Goal: Task Accomplishment & Management: Manage account settings

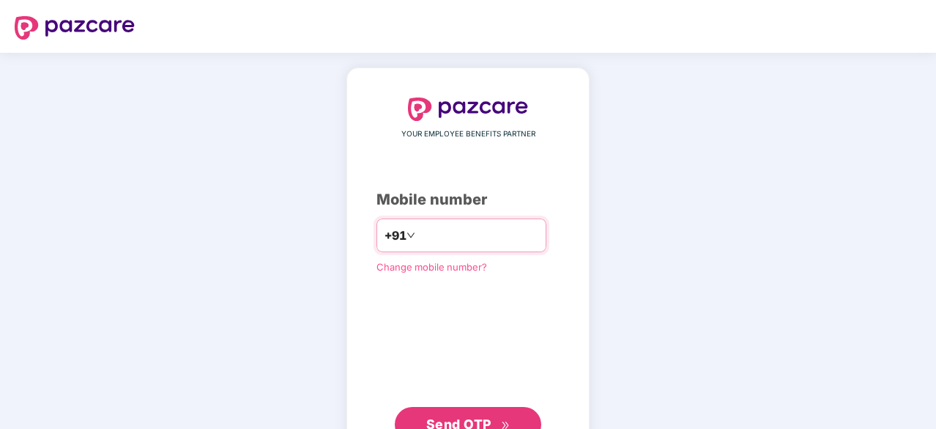
click at [431, 232] on input "number" at bounding box center [478, 234] width 120 height 23
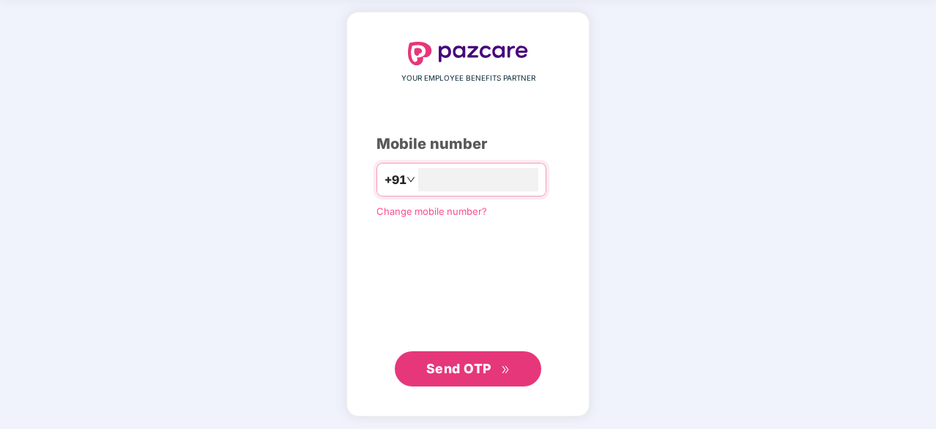
type input "**********"
click at [457, 377] on span "Send OTP" at bounding box center [468, 368] width 84 height 21
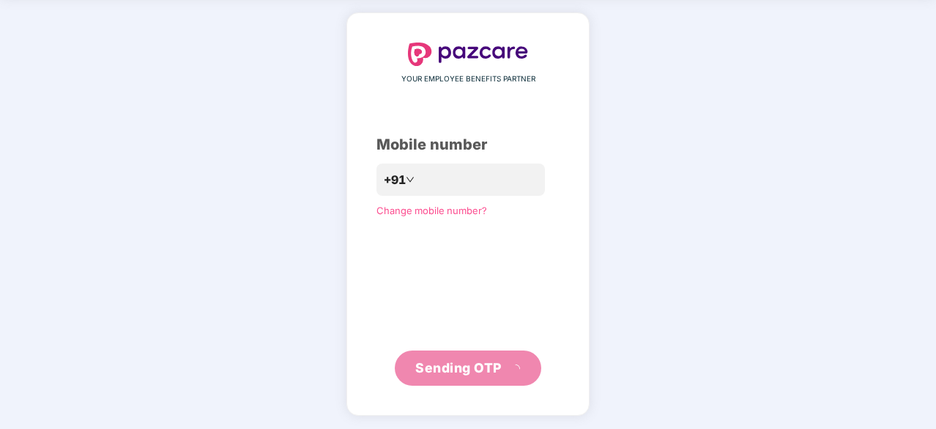
scroll to position [48, 0]
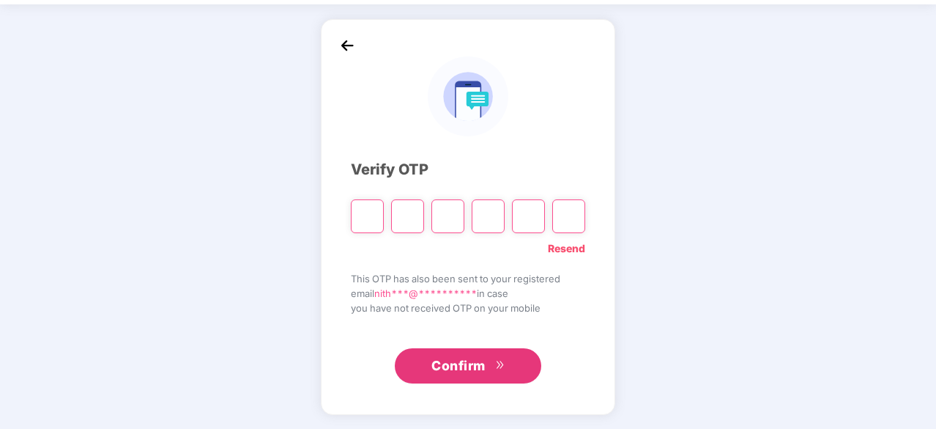
type input "*"
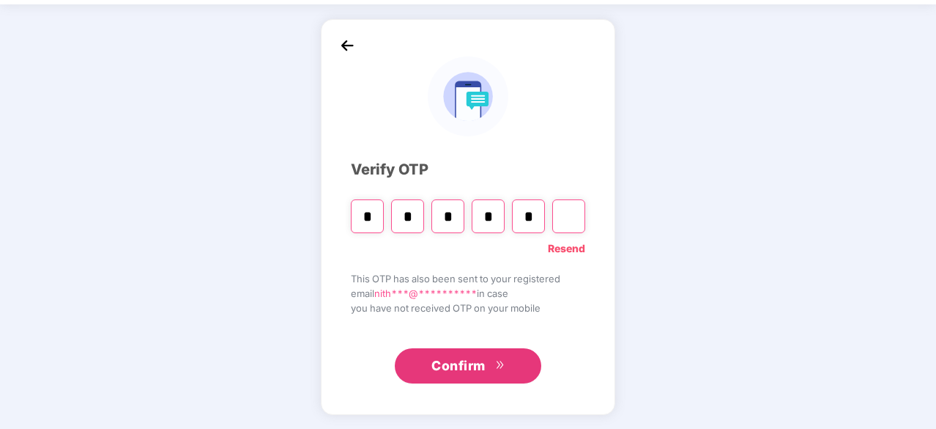
type input "*"
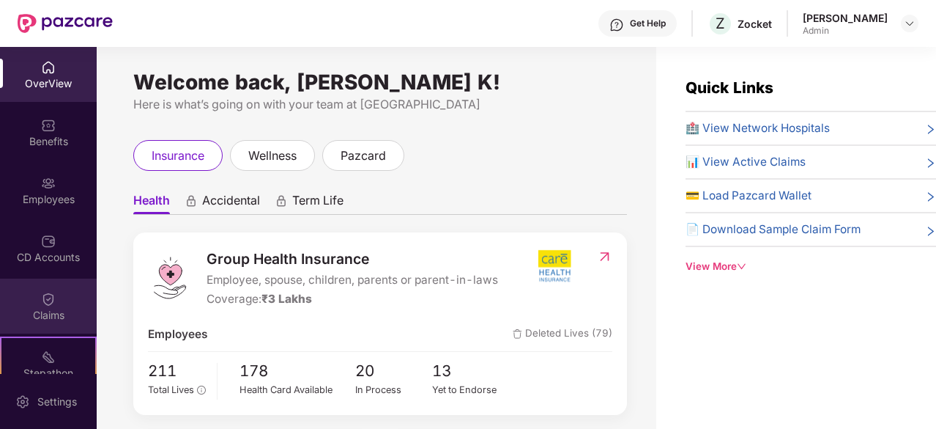
scroll to position [193, 0]
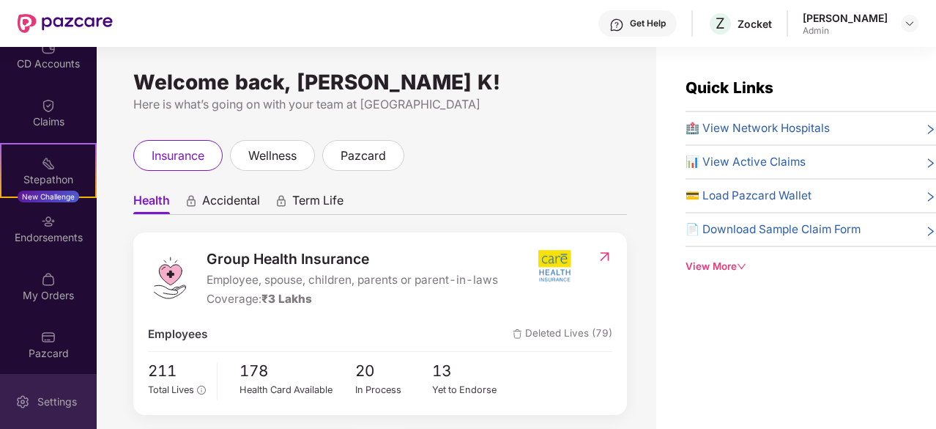
click at [60, 398] on div "Settings" at bounding box center [57, 401] width 48 height 15
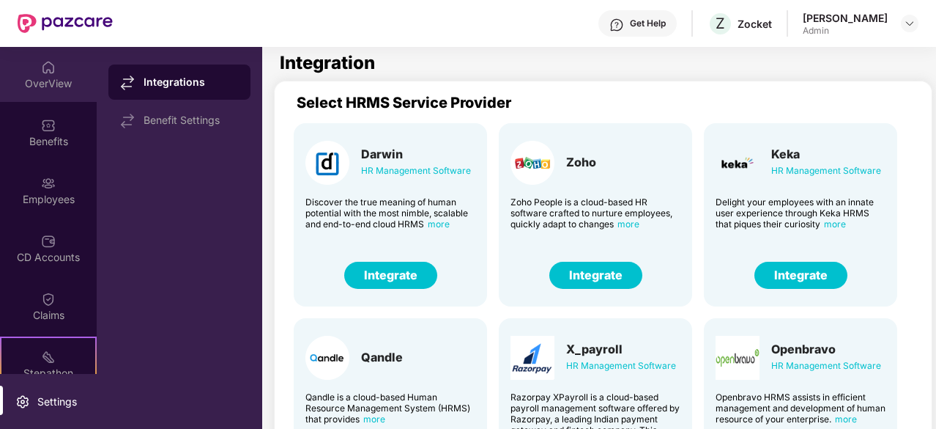
click at [56, 86] on div "OverView" at bounding box center [48, 83] width 97 height 15
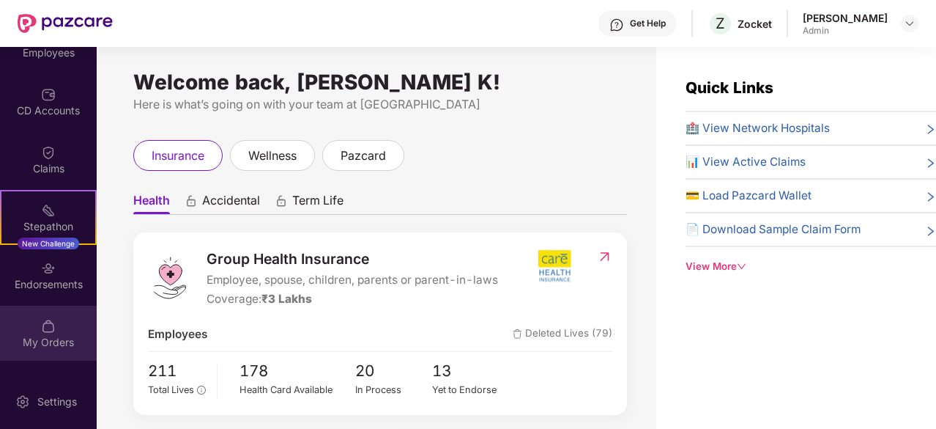
scroll to position [73, 0]
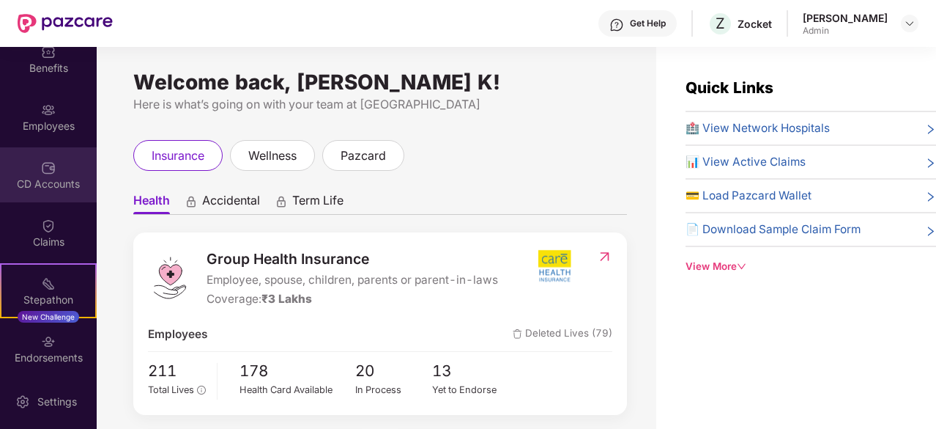
click at [48, 159] on div at bounding box center [48, 166] width 15 height 15
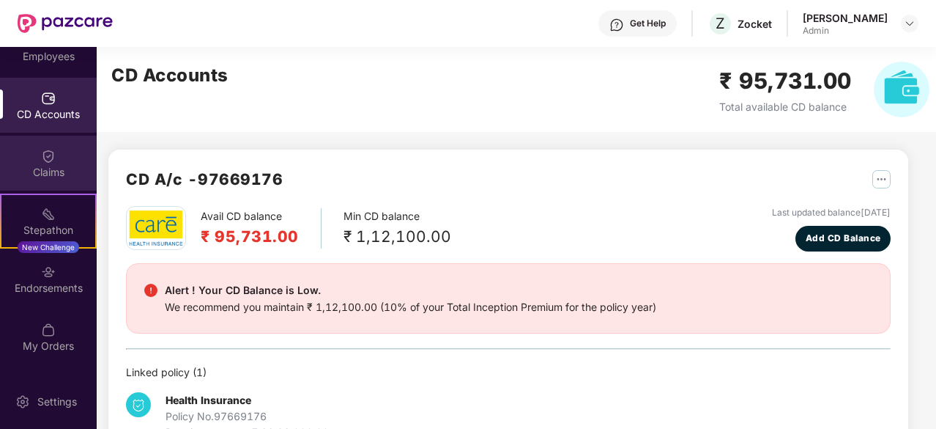
scroll to position [193, 0]
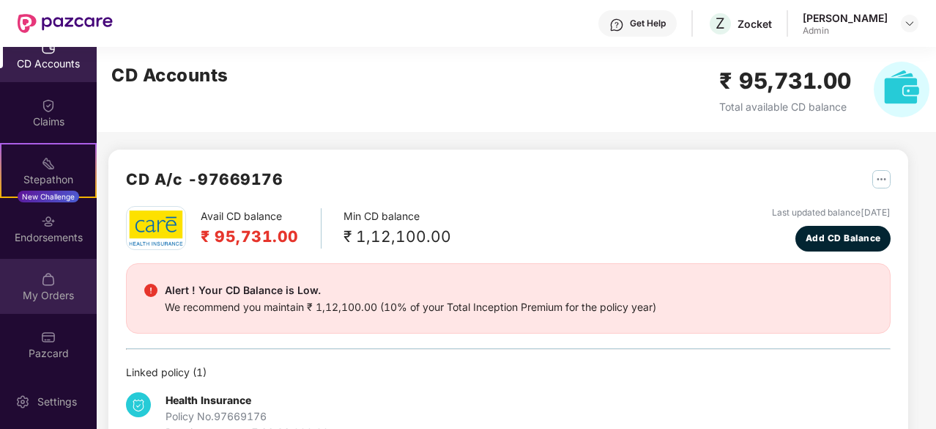
click at [63, 283] on div "My Orders" at bounding box center [48, 286] width 97 height 55
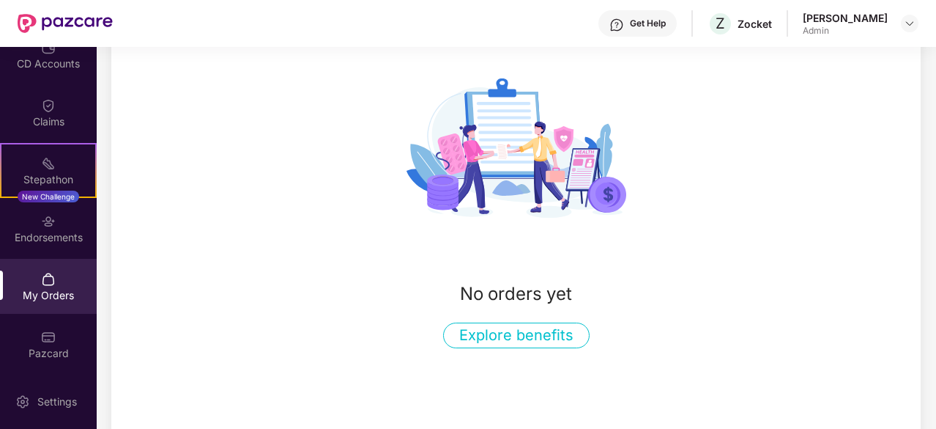
scroll to position [201, 0]
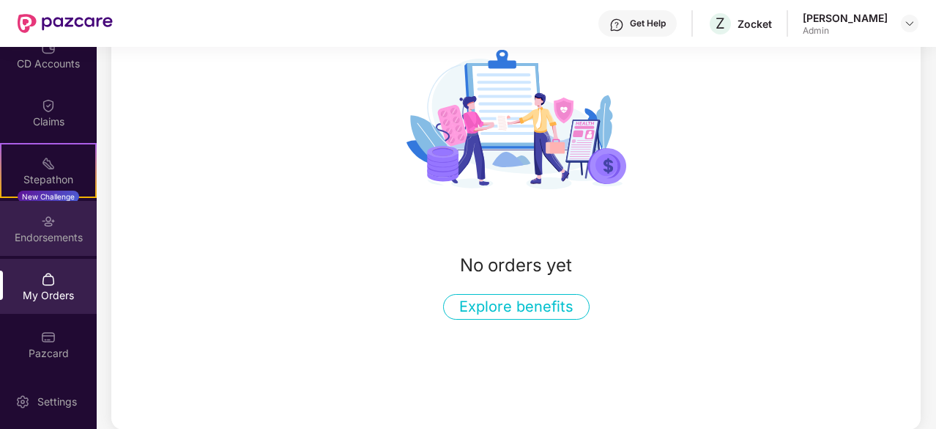
click at [60, 220] on div "Endorsements" at bounding box center [48, 228] width 97 height 55
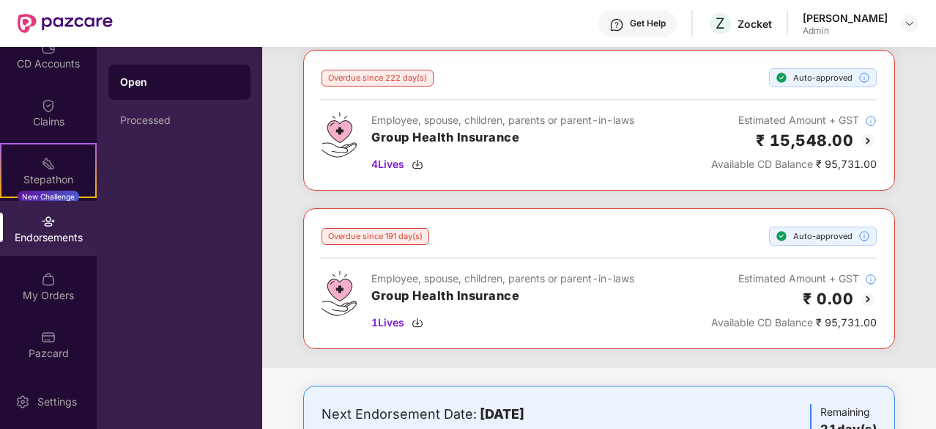
scroll to position [0, 0]
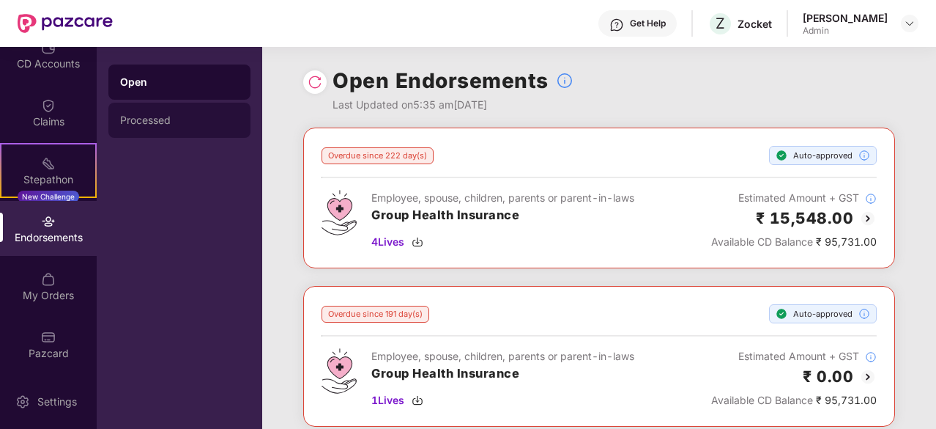
click at [157, 125] on div "Processed" at bounding box center [179, 120] width 119 height 12
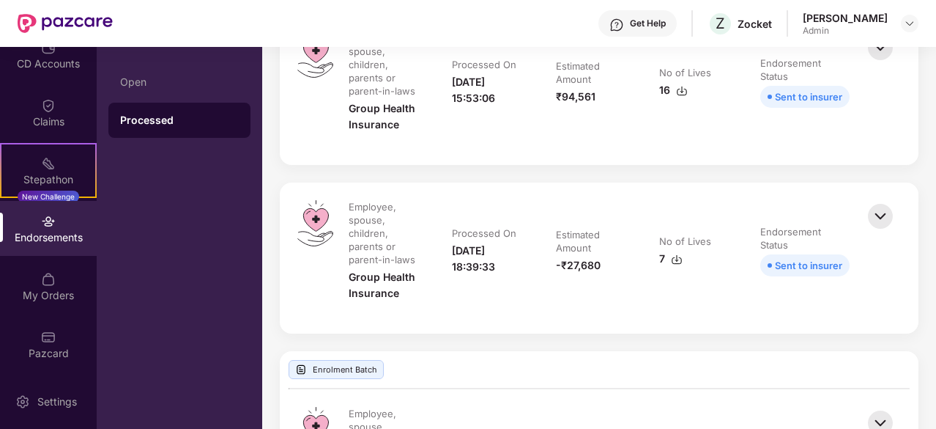
scroll to position [733, 0]
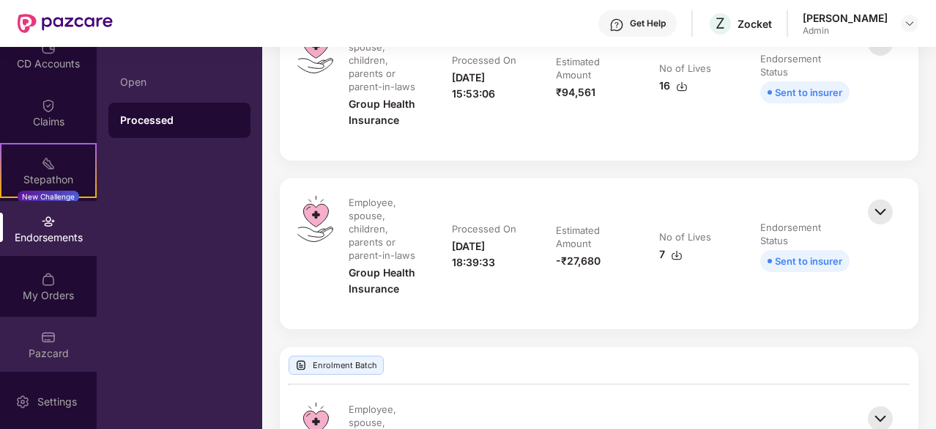
click at [51, 336] on img at bounding box center [48, 337] width 15 height 15
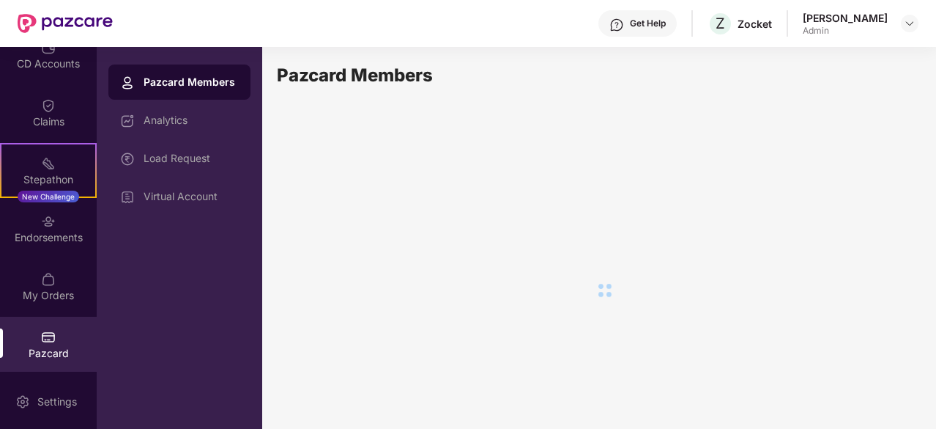
scroll to position [0, 0]
click at [226, 197] on div "Virtual Account" at bounding box center [191, 196] width 95 height 12
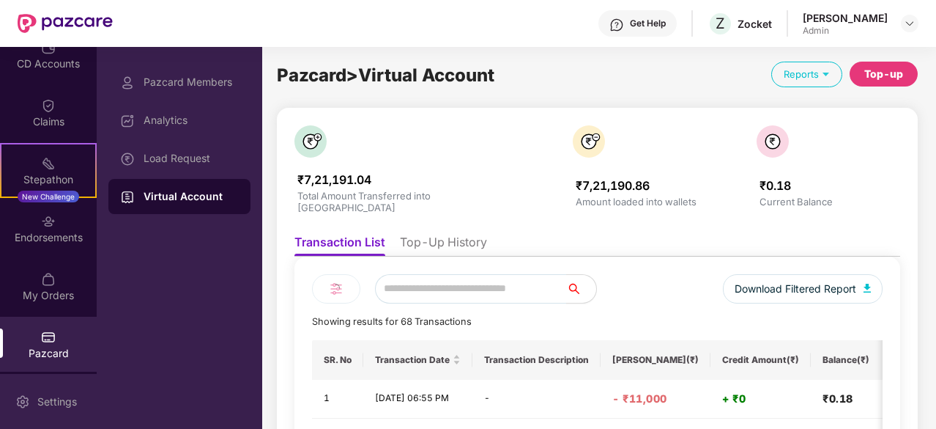
click at [59, 386] on div "Settings" at bounding box center [48, 401] width 97 height 55
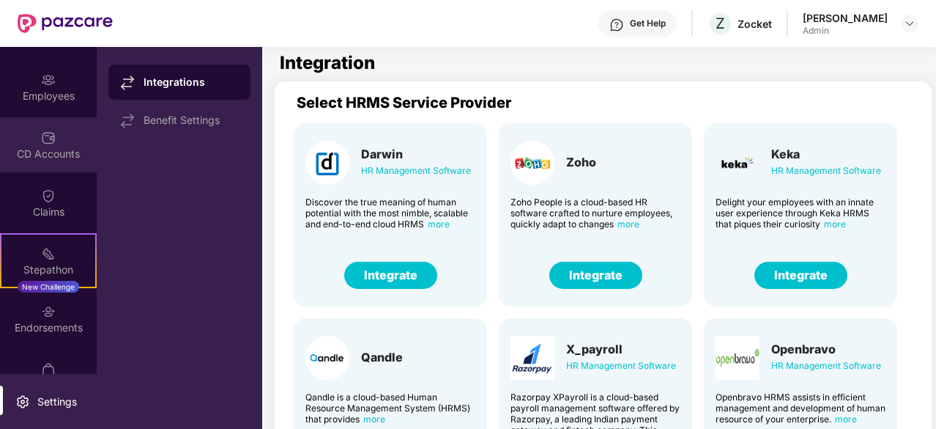
scroll to position [193, 0]
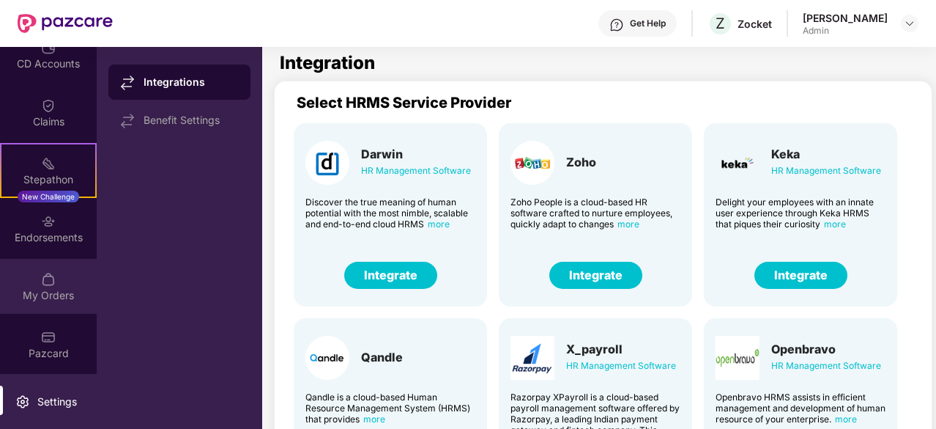
click at [62, 288] on div "My Orders" at bounding box center [48, 295] width 97 height 15
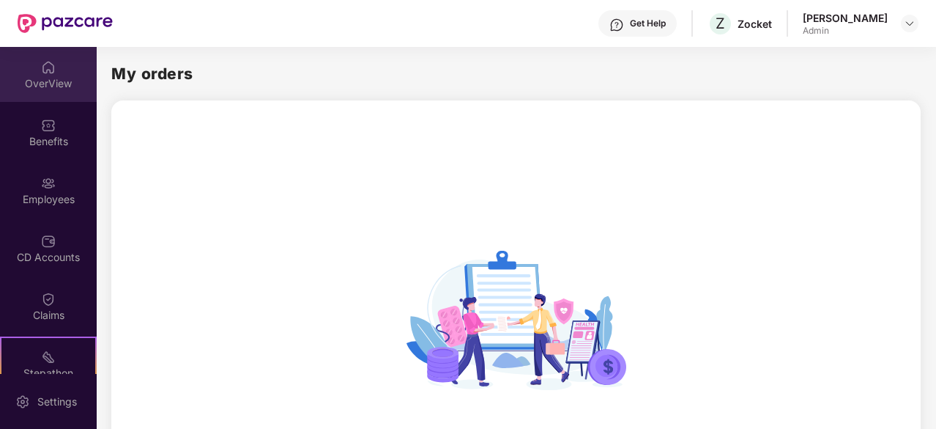
click at [45, 76] on div "OverView" at bounding box center [48, 83] width 97 height 15
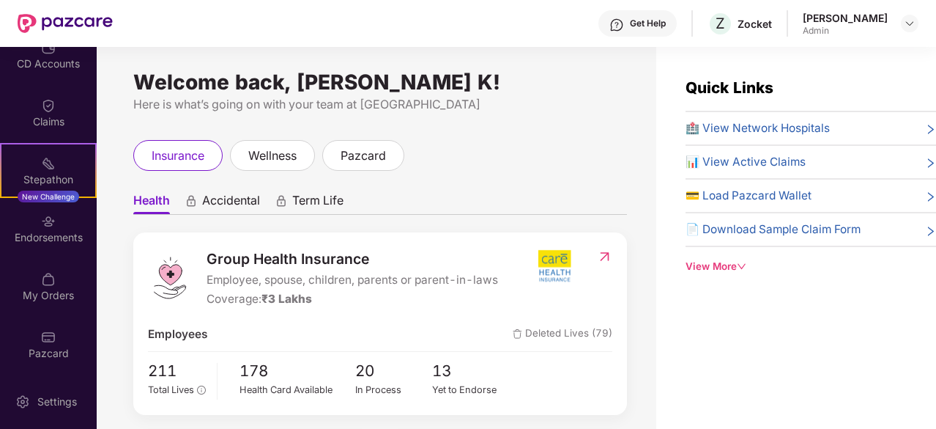
click at [763, 335] on div "Quick Links 🏥 View Network Hospitals 📊 View Active Claims 💳 Load Pazcard Wallet…" at bounding box center [796, 261] width 280 height 429
drag, startPoint x: 546, startPoint y: 87, endPoint x: 570, endPoint y: 88, distance: 23.5
click at [546, 87] on div "Welcome back, [PERSON_NAME] K!" at bounding box center [380, 82] width 494 height 12
